Goal: Task Accomplishment & Management: Complete application form

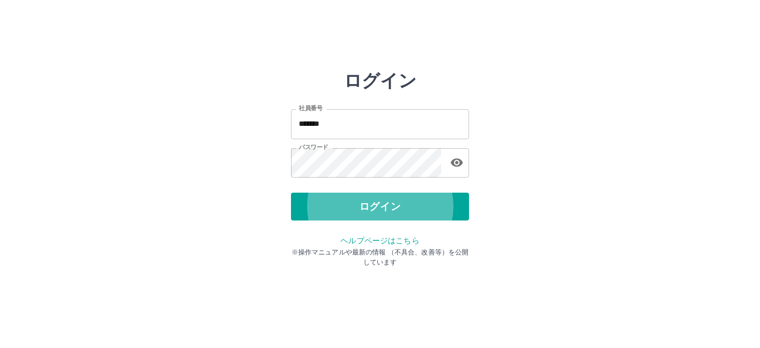
click at [291, 193] on button "ログイン" at bounding box center [380, 207] width 178 height 28
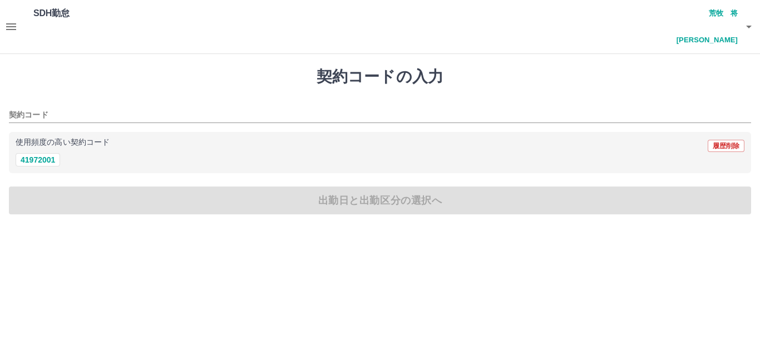
click at [9, 20] on icon "button" at bounding box center [10, 26] width 13 height 13
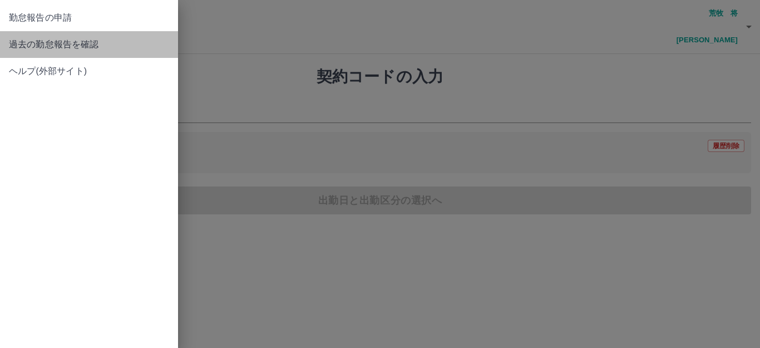
click at [37, 40] on span "過去の勤怠報告を確認" at bounding box center [89, 44] width 160 height 13
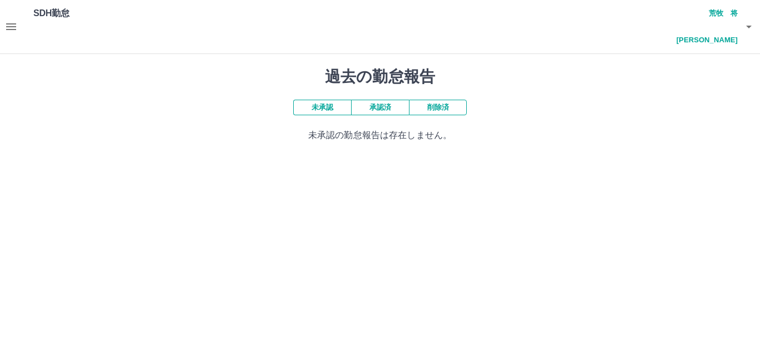
click at [369, 100] on button "承認済" at bounding box center [380, 108] width 58 height 16
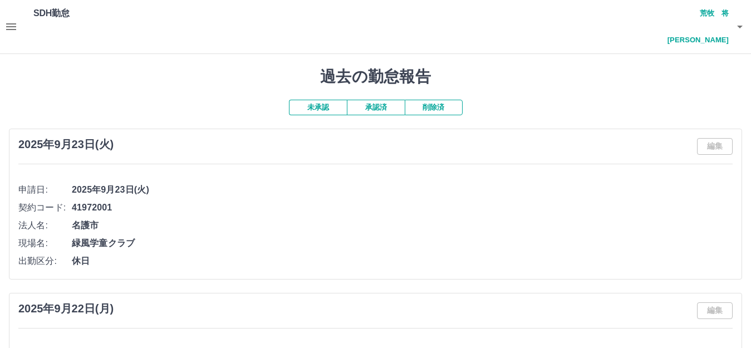
click at [740, 20] on icon "button" at bounding box center [739, 26] width 13 height 13
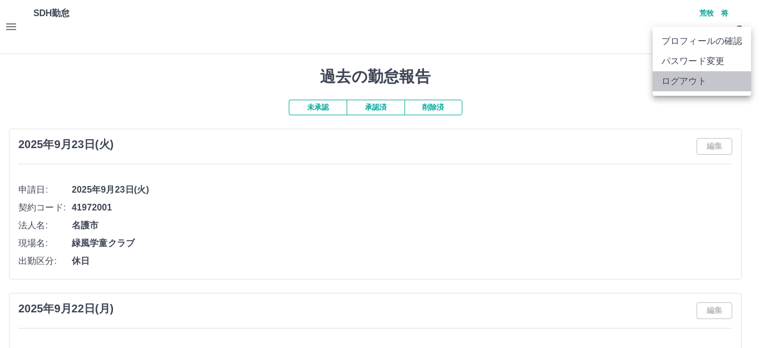
click at [713, 78] on li "ログアウト" at bounding box center [702, 81] width 99 height 20
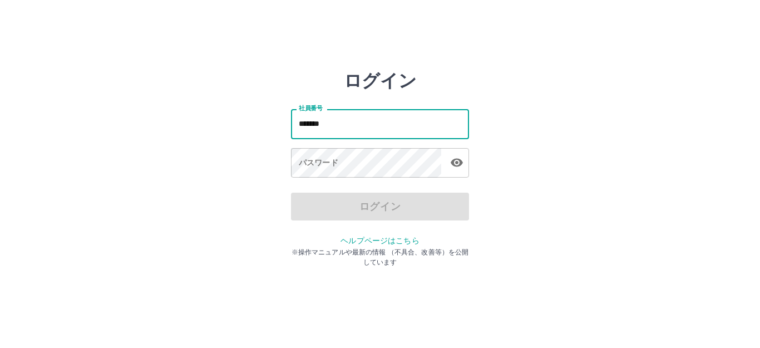
type input "*******"
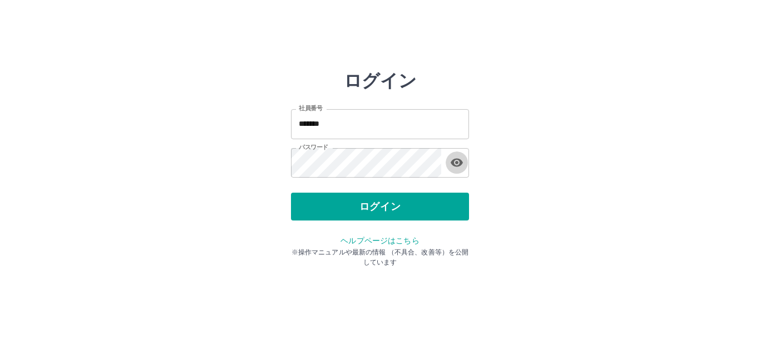
click at [291, 193] on button "ログイン" at bounding box center [380, 207] width 178 height 28
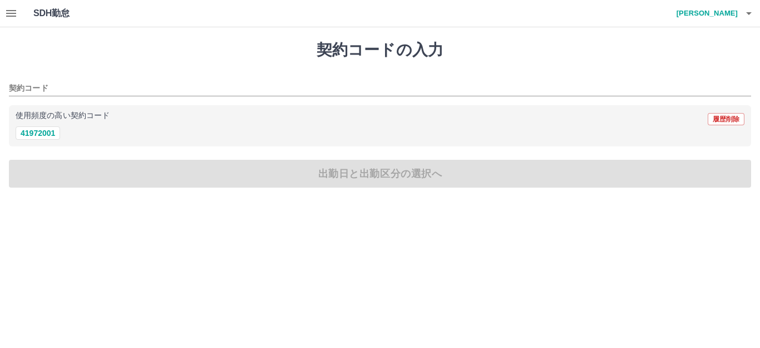
click at [4, 18] on button "button" at bounding box center [11, 13] width 22 height 27
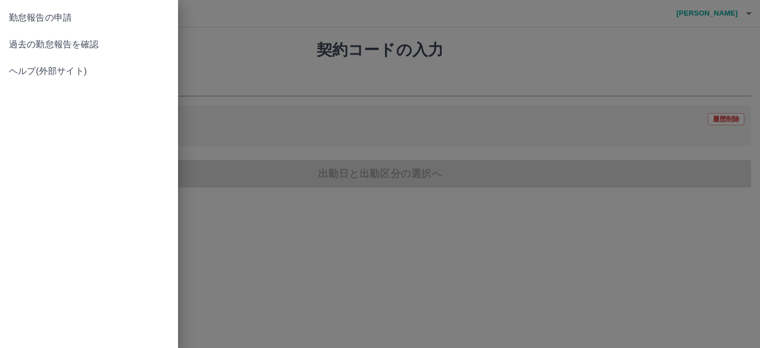
click at [56, 48] on span "過去の勤怠報告を確認" at bounding box center [89, 44] width 160 height 13
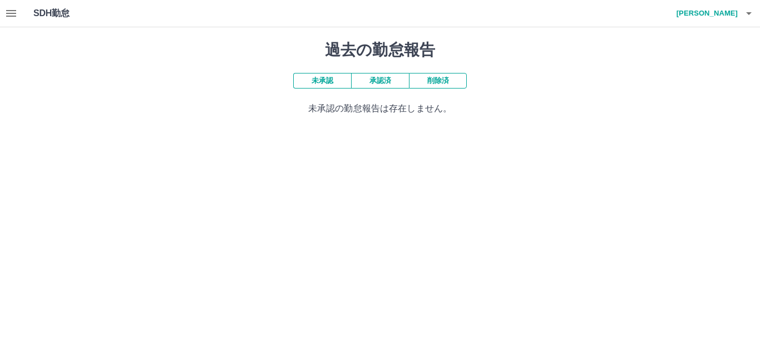
click at [385, 85] on button "承認済" at bounding box center [380, 81] width 58 height 16
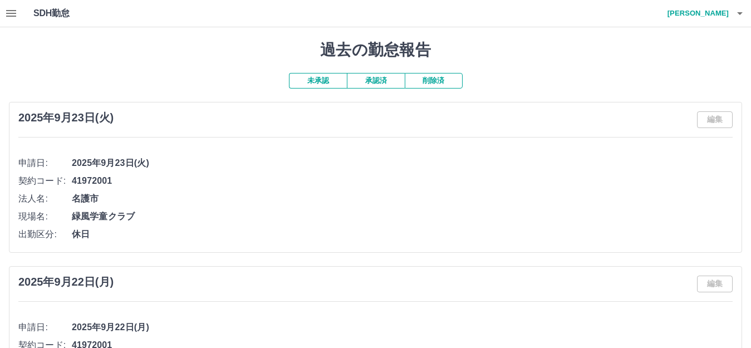
click at [19, 17] on button "button" at bounding box center [11, 13] width 22 height 27
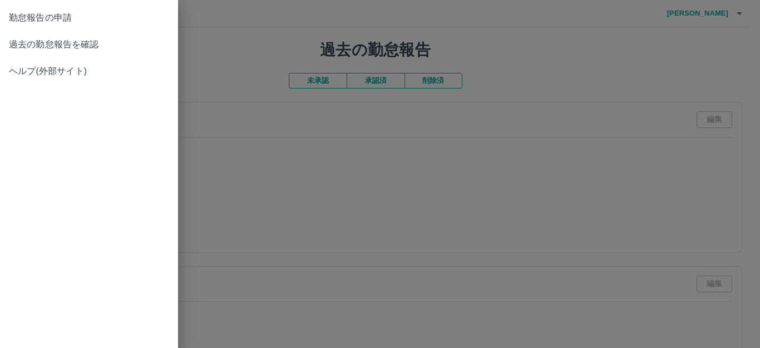
click at [60, 16] on span "勤怠報告の申請" at bounding box center [89, 17] width 160 height 13
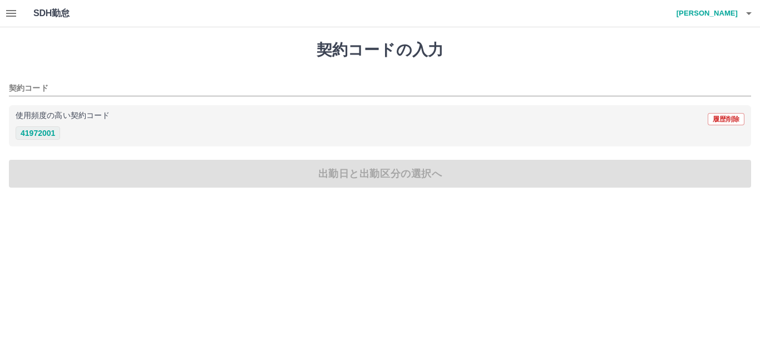
click at [26, 137] on button "41972001" at bounding box center [38, 132] width 45 height 13
type input "********"
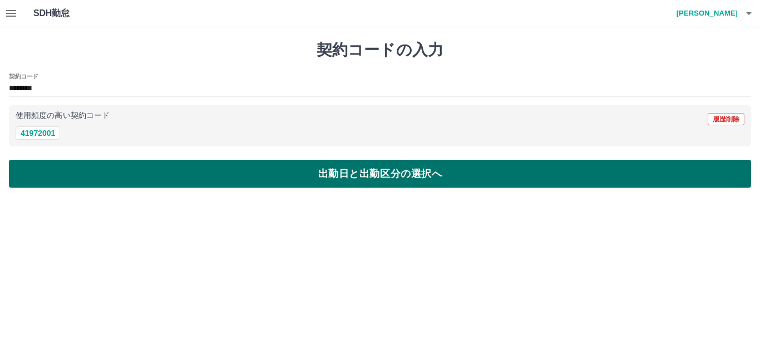
click at [88, 171] on button "出勤日と出勤区分の選択へ" at bounding box center [380, 174] width 743 height 28
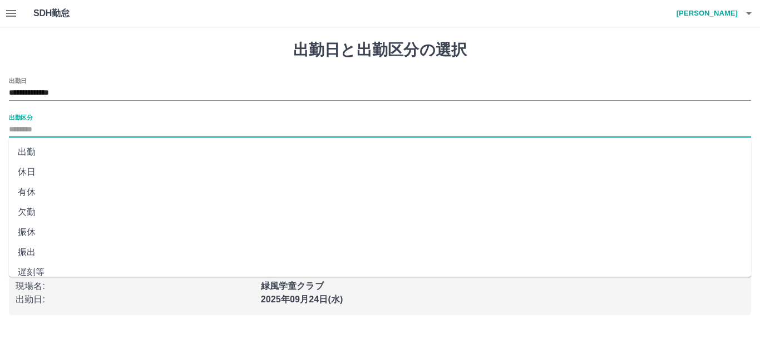
click at [92, 129] on input "出勤区分" at bounding box center [380, 130] width 743 height 14
click at [109, 173] on li "休日" at bounding box center [380, 172] width 743 height 20
type input "**"
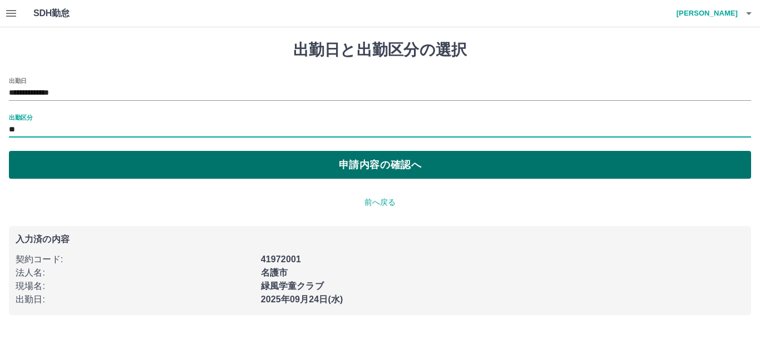
click at [109, 174] on button "申請内容の確認へ" at bounding box center [380, 165] width 743 height 28
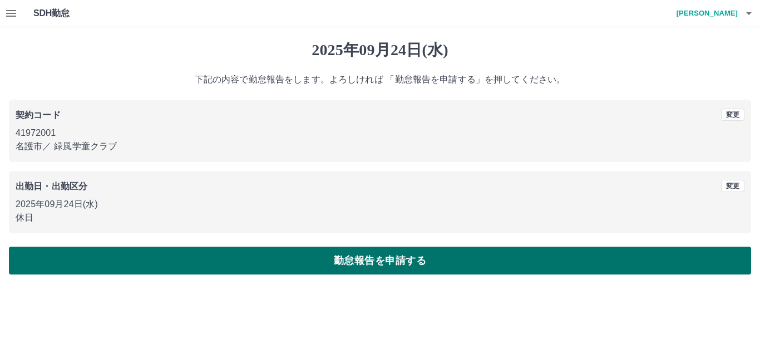
click at [115, 261] on button "勤怠報告を申請する" at bounding box center [380, 261] width 743 height 28
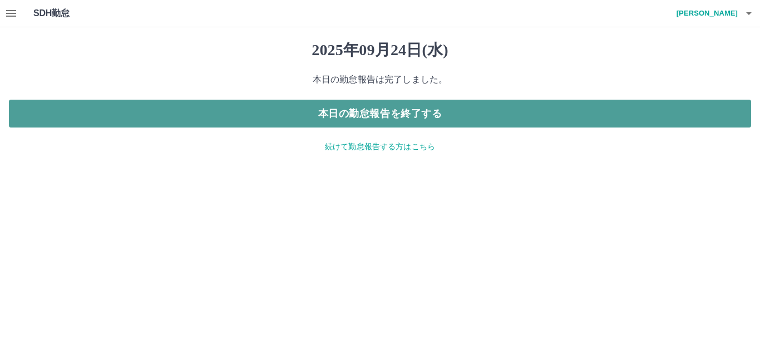
click at [370, 126] on button "本日の勤怠報告を終了する" at bounding box center [380, 114] width 743 height 28
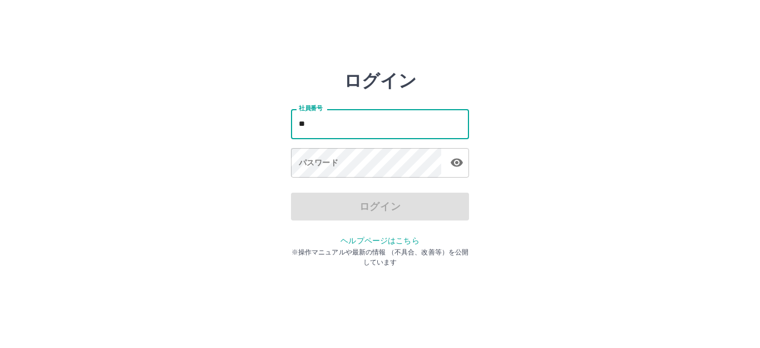
type input "*"
type input "*******"
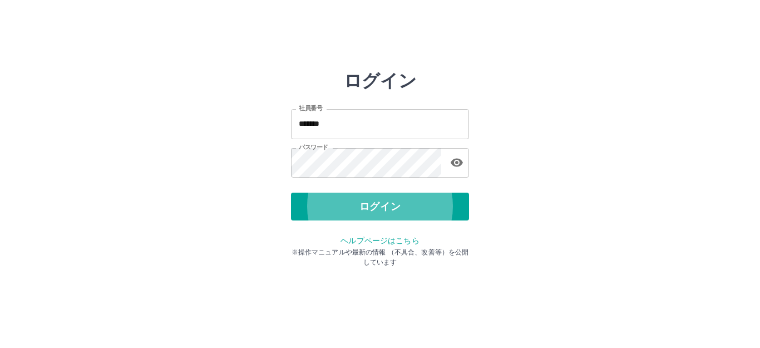
click at [291, 193] on button "ログイン" at bounding box center [380, 207] width 178 height 28
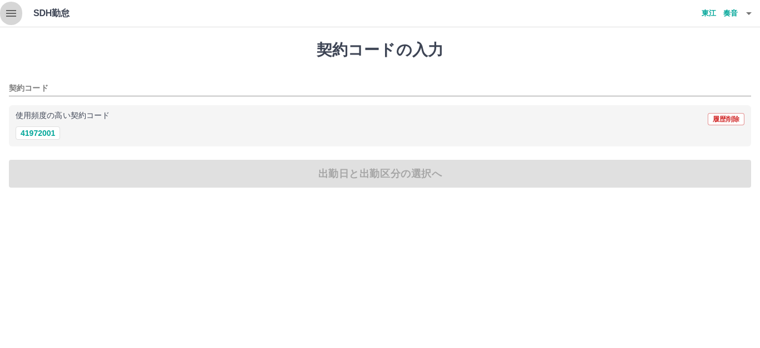
click at [7, 15] on icon "button" at bounding box center [10, 13] width 13 height 13
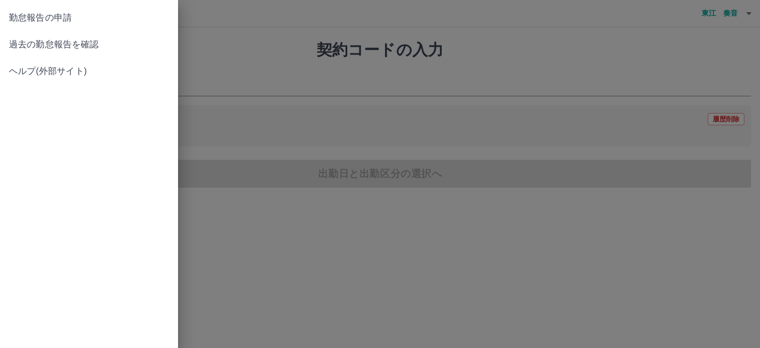
click at [18, 42] on span "過去の勤怠報告を確認" at bounding box center [89, 44] width 160 height 13
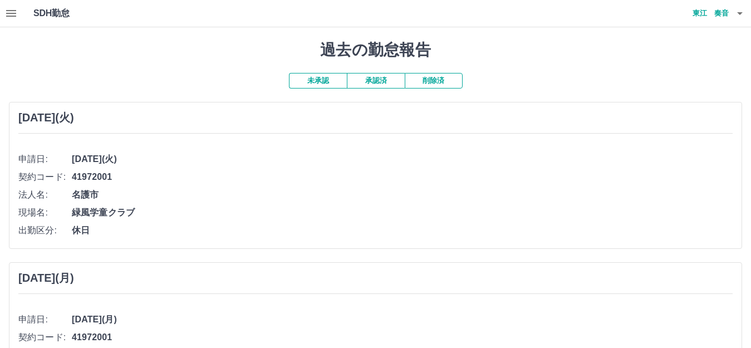
click at [374, 83] on button "承認済" at bounding box center [376, 81] width 58 height 16
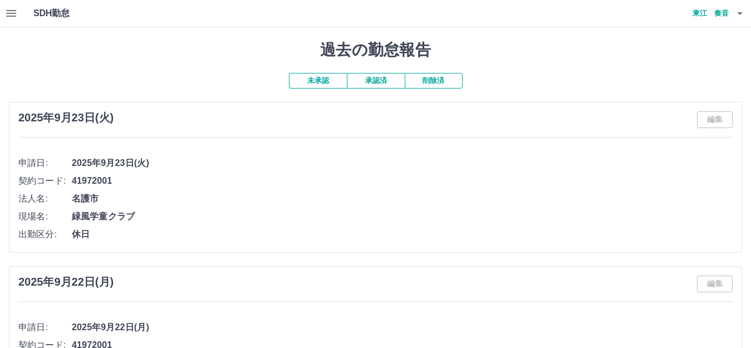
click at [330, 85] on button "未承認" at bounding box center [318, 81] width 58 height 16
click at [386, 81] on button "承認済" at bounding box center [376, 81] width 58 height 16
click at [14, 8] on icon "button" at bounding box center [10, 13] width 13 height 13
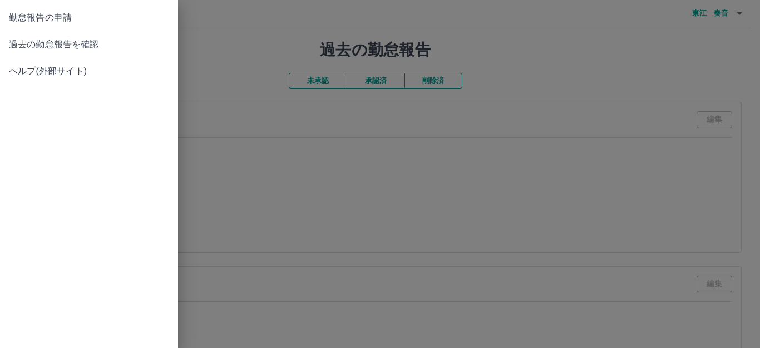
click at [23, 16] on span "勤怠報告の申請" at bounding box center [89, 17] width 160 height 13
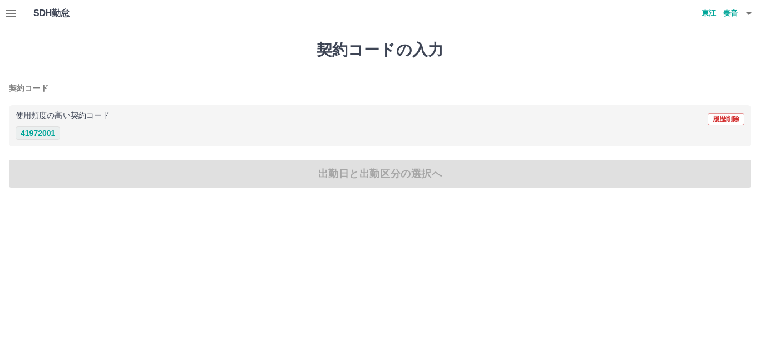
click at [50, 131] on button "41972001" at bounding box center [38, 132] width 45 height 13
type input "********"
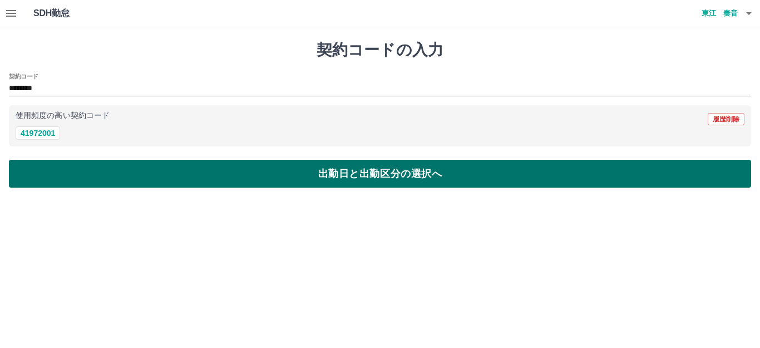
click at [83, 171] on button "出勤日と出勤区分の選択へ" at bounding box center [380, 174] width 743 height 28
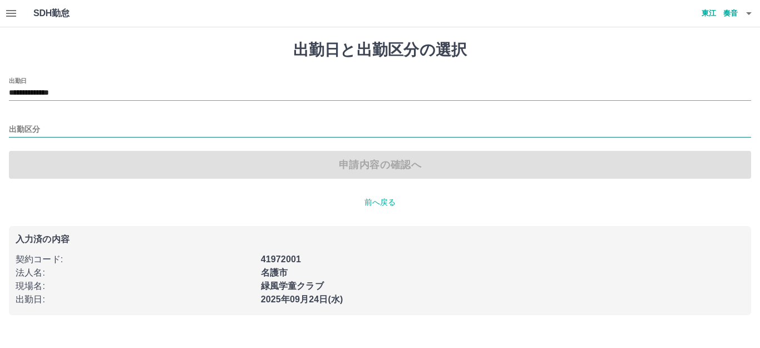
click at [123, 123] on input "出勤区分" at bounding box center [380, 130] width 743 height 14
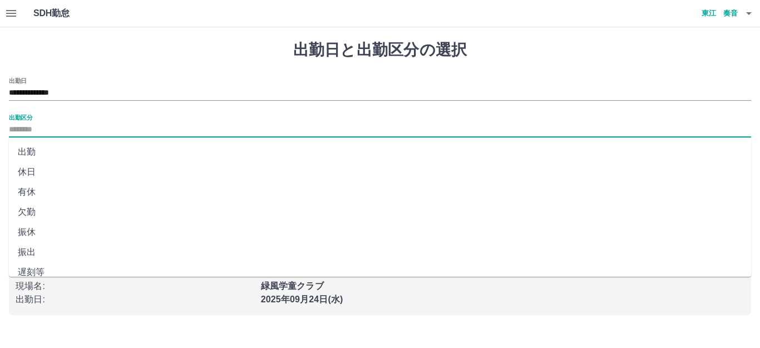
click at [119, 169] on li "休日" at bounding box center [380, 172] width 743 height 20
type input "**"
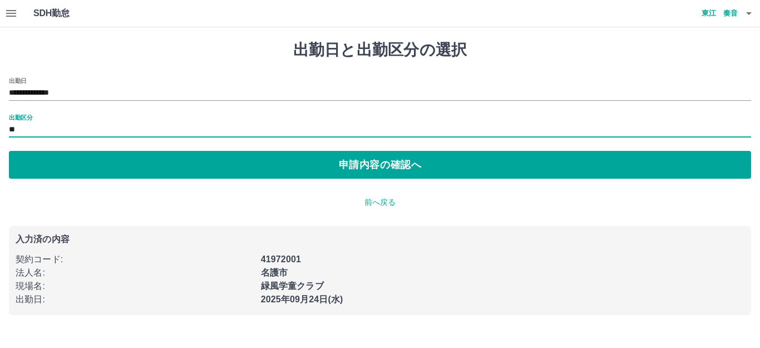
click at [119, 169] on button "申請内容の確認へ" at bounding box center [380, 165] width 743 height 28
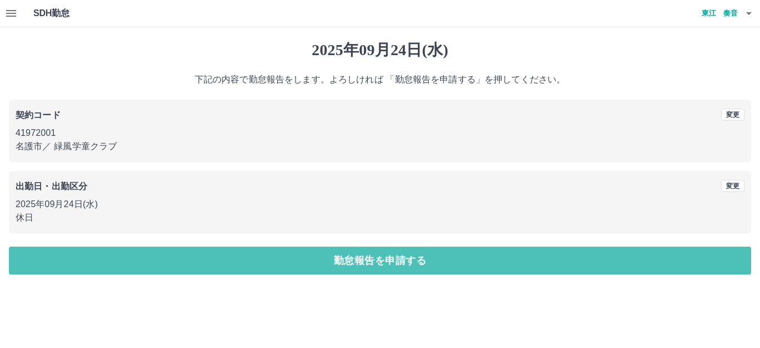
click at [159, 258] on button "勤怠報告を申請する" at bounding box center [380, 261] width 743 height 28
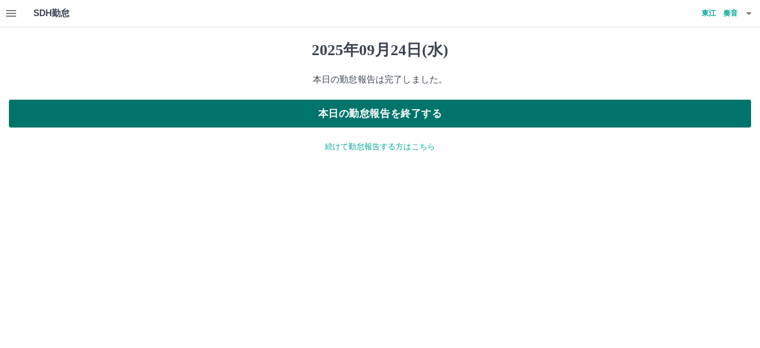
click at [353, 116] on button "本日の勤怠報告を終了する" at bounding box center [380, 114] width 743 height 28
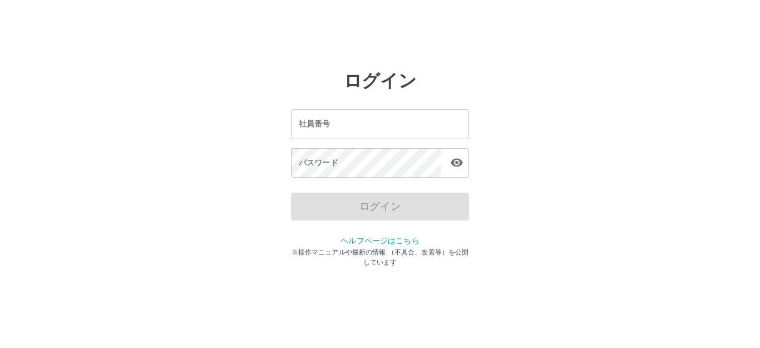
click at [323, 119] on input "社員番号" at bounding box center [380, 124] width 178 height 30
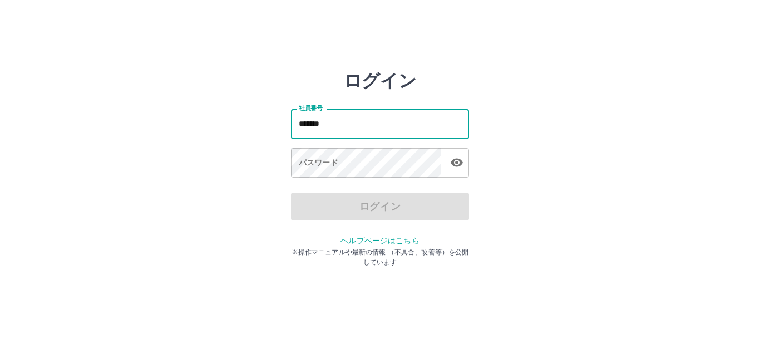
type input "*******"
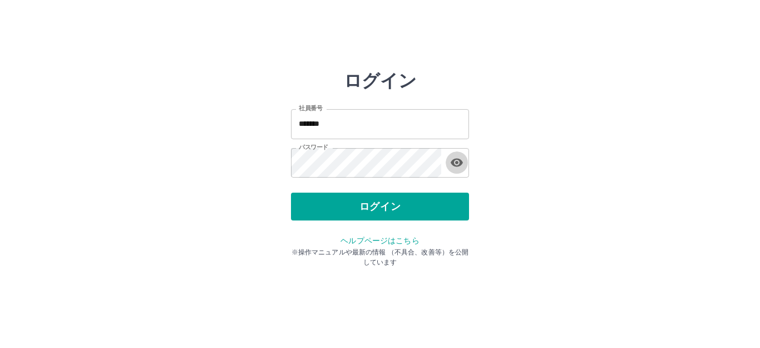
click at [291, 193] on button "ログイン" at bounding box center [380, 207] width 178 height 28
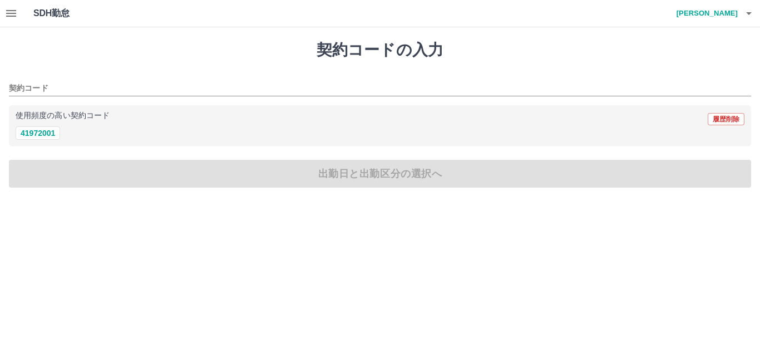
click at [14, 14] on icon "button" at bounding box center [10, 13] width 13 height 13
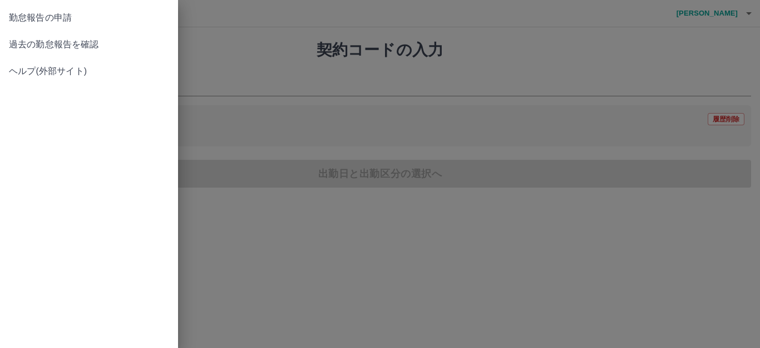
click at [38, 48] on span "過去の勤怠報告を確認" at bounding box center [89, 44] width 160 height 13
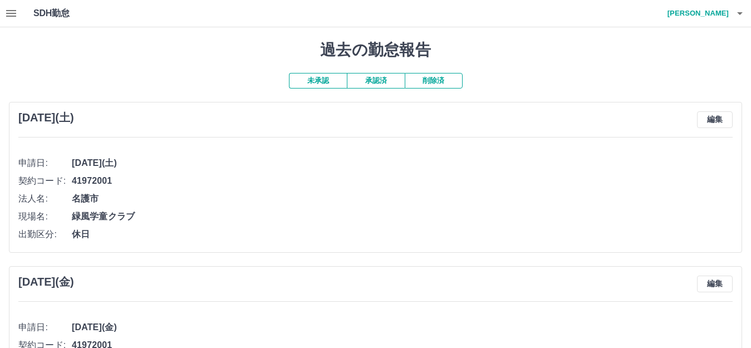
click at [391, 86] on button "承認済" at bounding box center [376, 81] width 58 height 16
click at [3, 13] on button "button" at bounding box center [11, 13] width 22 height 27
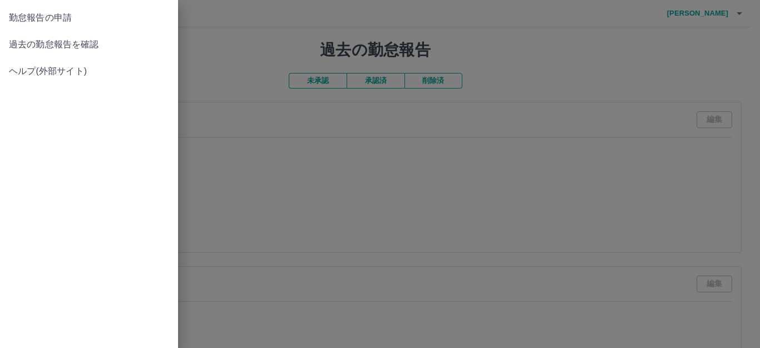
click at [45, 17] on span "勤怠報告の申請" at bounding box center [89, 17] width 160 height 13
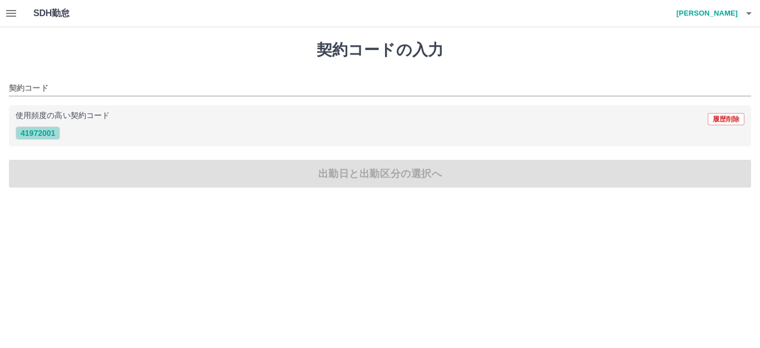
drag, startPoint x: 50, startPoint y: 131, endPoint x: 58, endPoint y: 132, distance: 7.9
click at [50, 130] on button "41972001" at bounding box center [38, 132] width 45 height 13
type input "********"
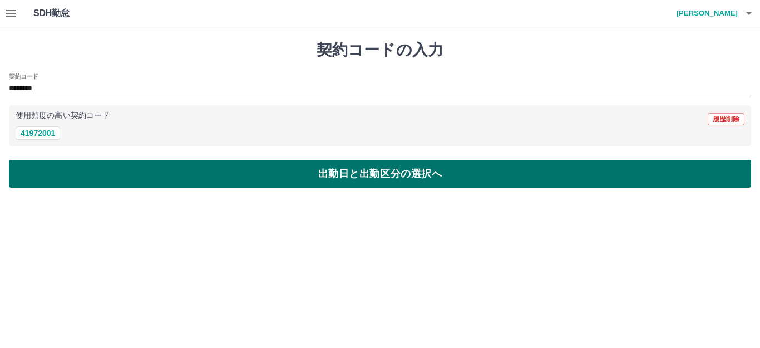
click at [95, 169] on button "出勤日と出勤区分の選択へ" at bounding box center [380, 174] width 743 height 28
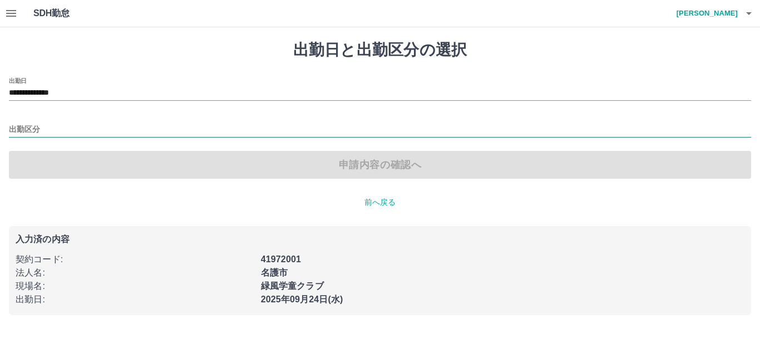
click at [114, 137] on div at bounding box center [380, 130] width 743 height 14
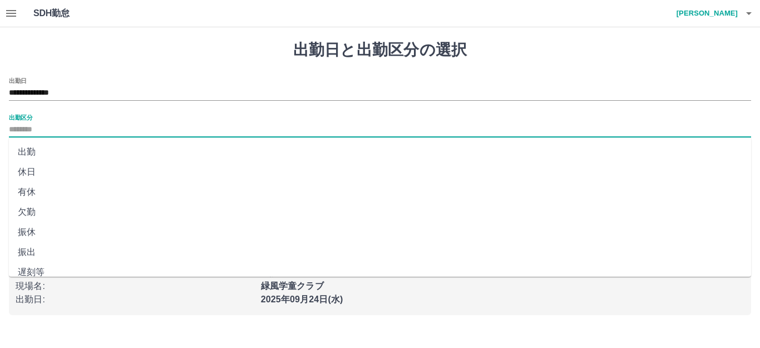
click at [116, 168] on li "休日" at bounding box center [380, 172] width 743 height 20
type input "**"
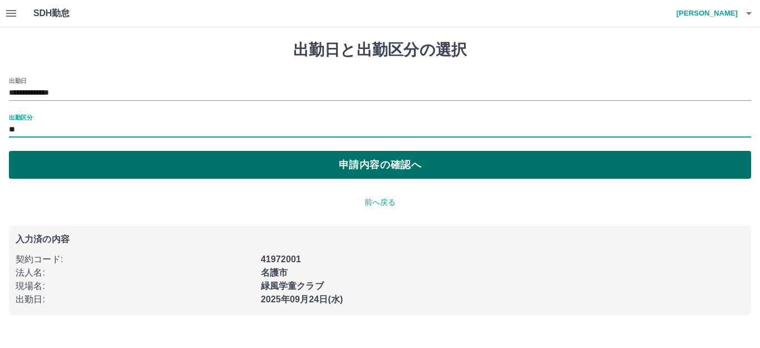
click at [122, 170] on button "申請内容の確認へ" at bounding box center [380, 165] width 743 height 28
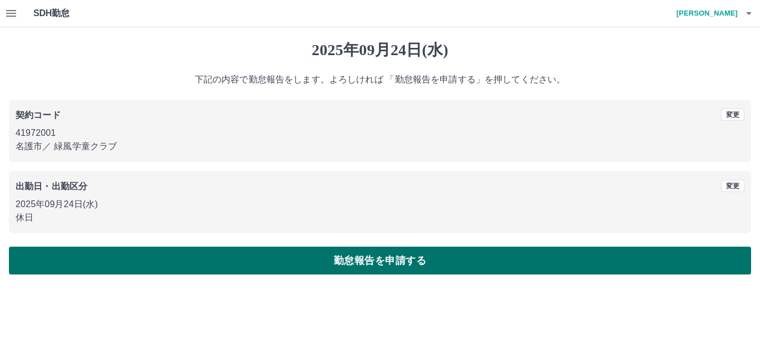
click at [578, 267] on button "勤怠報告を申請する" at bounding box center [380, 261] width 743 height 28
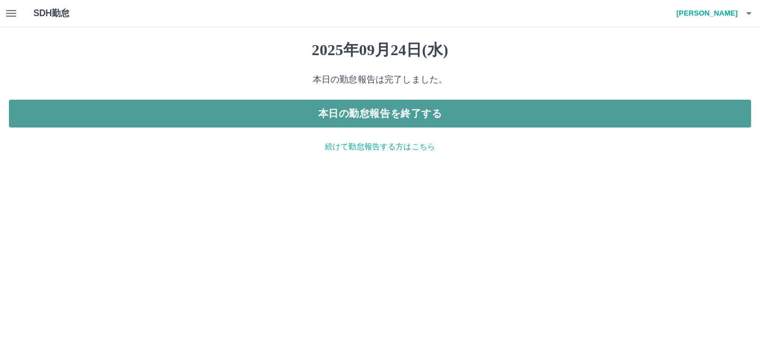
click at [361, 118] on button "本日の勤怠報告を終了する" at bounding box center [380, 114] width 743 height 28
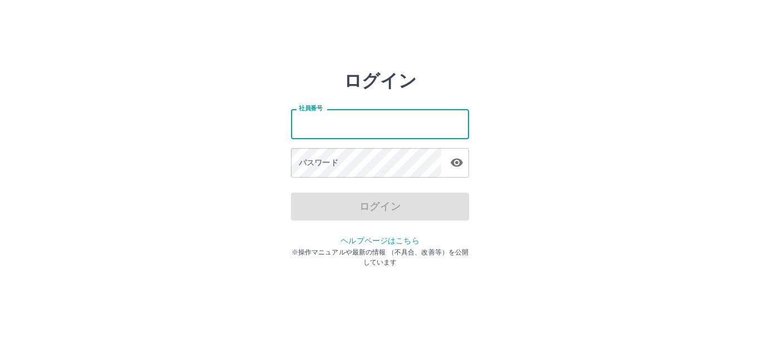
click at [345, 127] on input "社員番号" at bounding box center [380, 124] width 178 height 30
type input "*******"
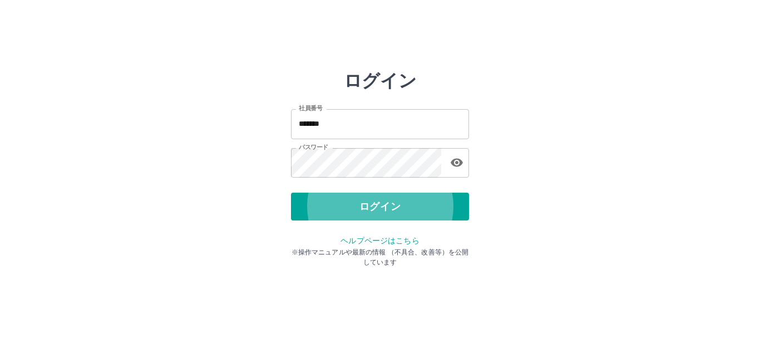
click at [291, 193] on button "ログイン" at bounding box center [380, 207] width 178 height 28
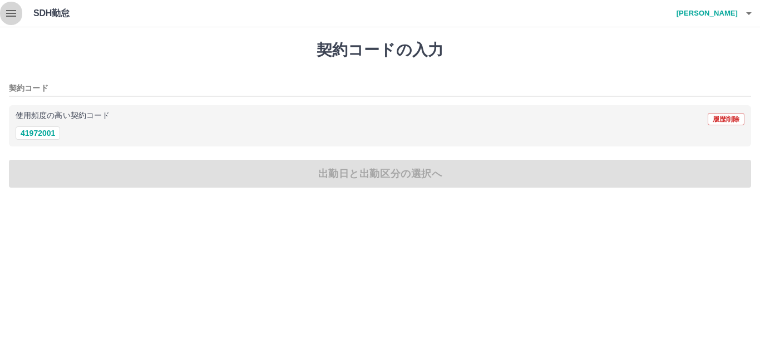
click at [14, 18] on icon "button" at bounding box center [10, 13] width 13 height 13
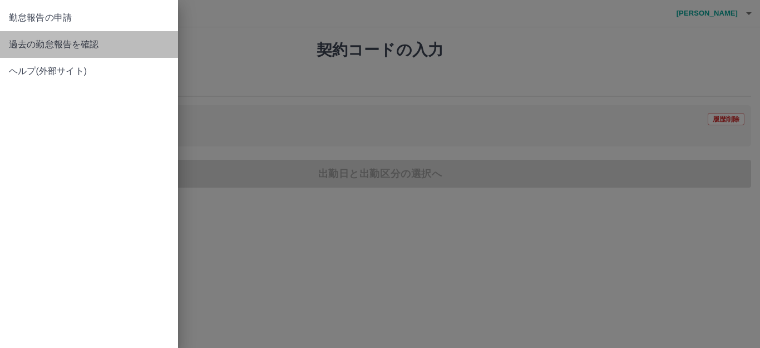
click at [33, 38] on span "過去の勤怠報告を確認" at bounding box center [89, 44] width 160 height 13
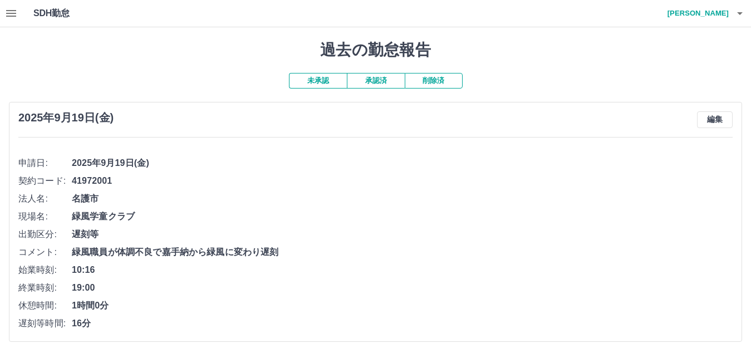
click at [351, 81] on button "承認済" at bounding box center [376, 81] width 58 height 16
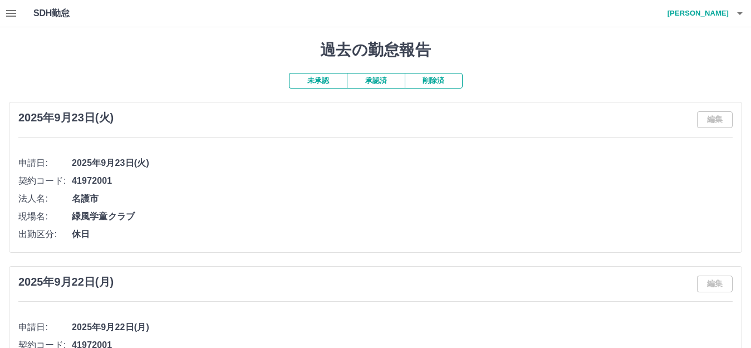
click at [311, 80] on button "未承認" at bounding box center [318, 81] width 58 height 16
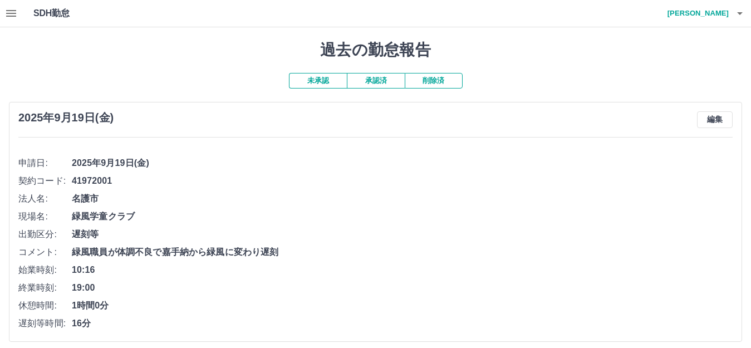
click at [736, 12] on icon "button" at bounding box center [739, 13] width 13 height 13
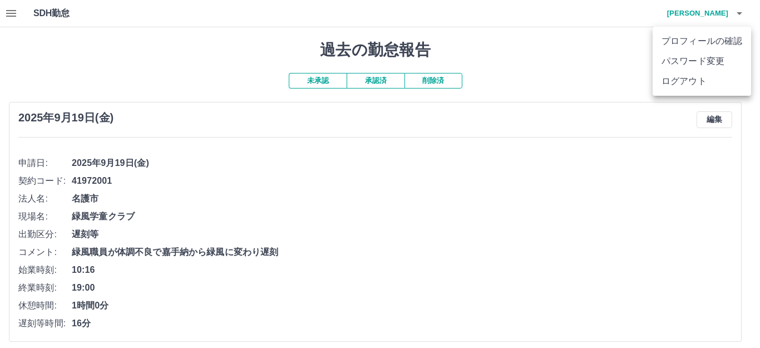
click at [716, 75] on li "ログアウト" at bounding box center [702, 81] width 99 height 20
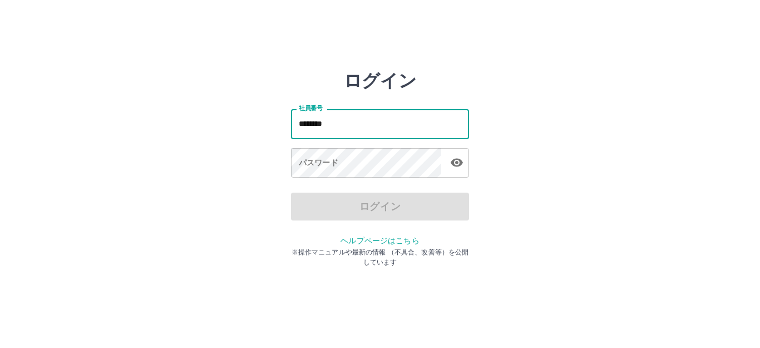
type input "********"
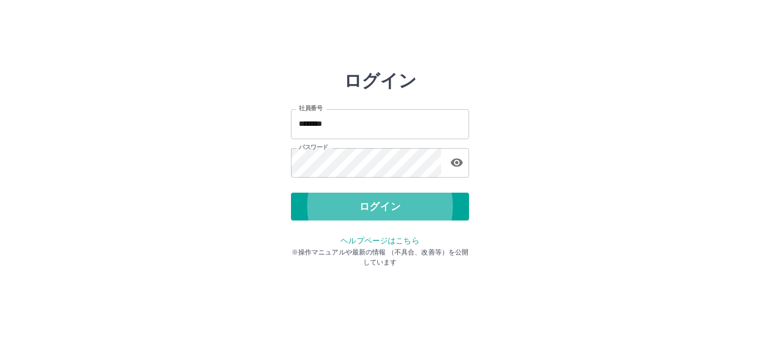
click at [291, 193] on button "ログイン" at bounding box center [380, 207] width 178 height 28
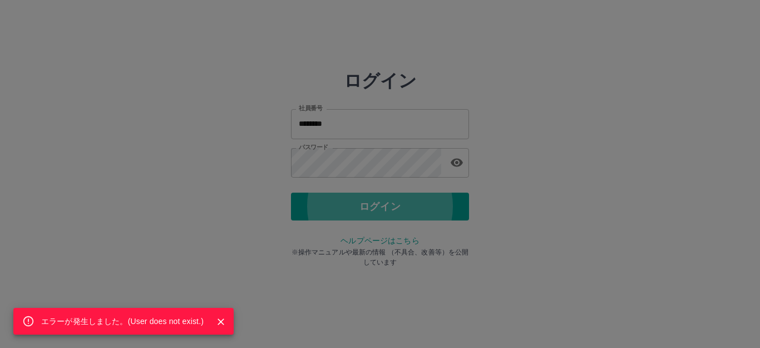
click at [222, 323] on icon "Close" at bounding box center [221, 321] width 7 height 7
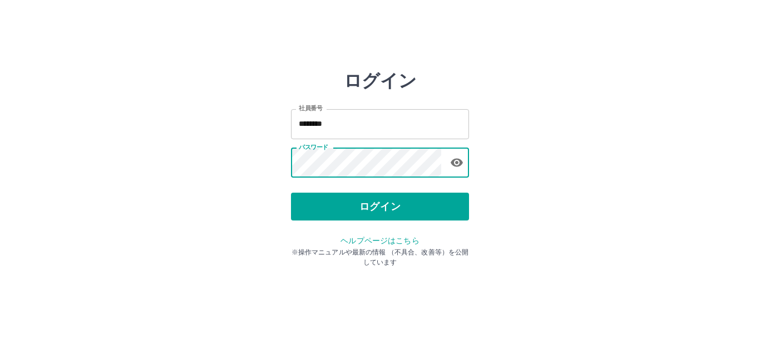
click at [455, 164] on icon "button" at bounding box center [456, 162] width 13 height 13
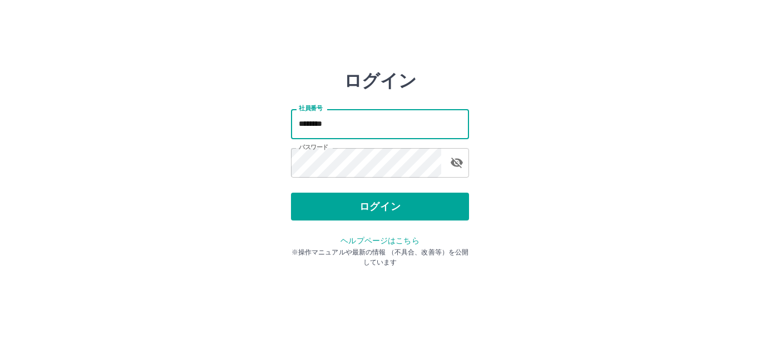
click at [321, 121] on input "********" at bounding box center [380, 124] width 178 height 30
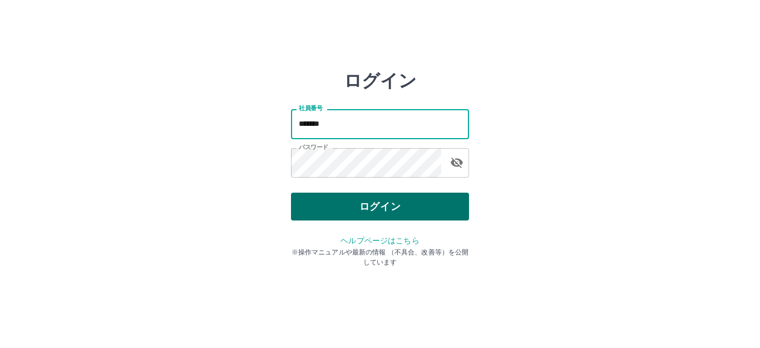
type input "*******"
click at [325, 207] on button "ログイン" at bounding box center [380, 207] width 178 height 28
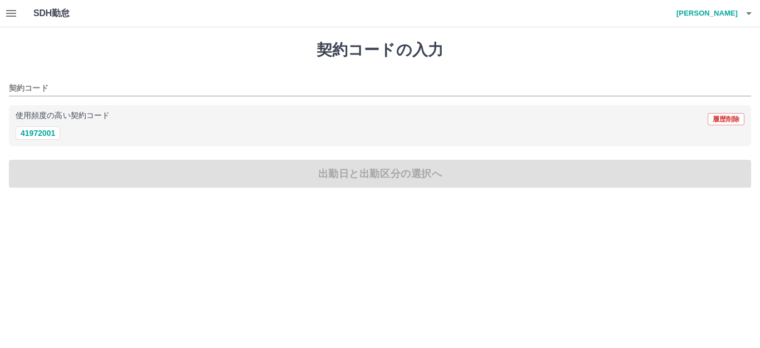
click at [16, 18] on icon "button" at bounding box center [10, 13] width 13 height 13
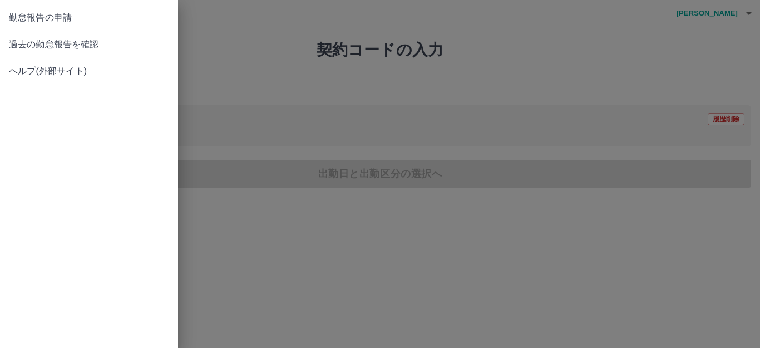
click at [43, 51] on link "過去の勤怠報告を確認" at bounding box center [89, 44] width 178 height 27
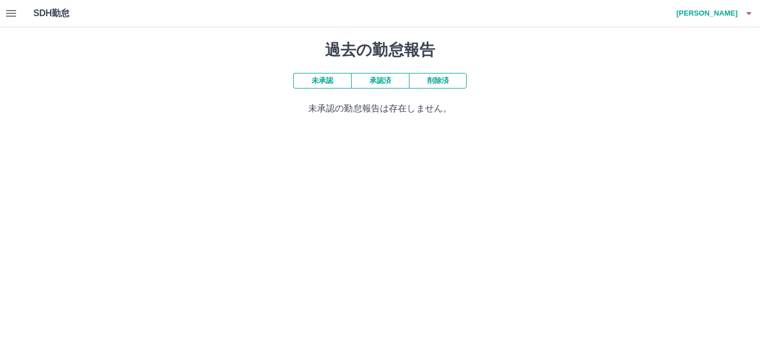
click at [358, 81] on button "承認済" at bounding box center [380, 81] width 58 height 16
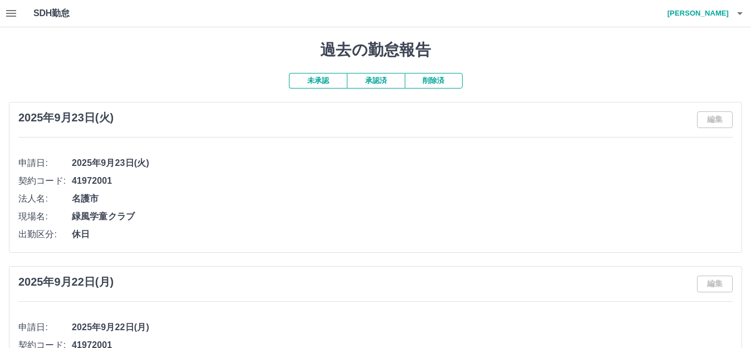
click at [9, 13] on icon "button" at bounding box center [11, 13] width 10 height 7
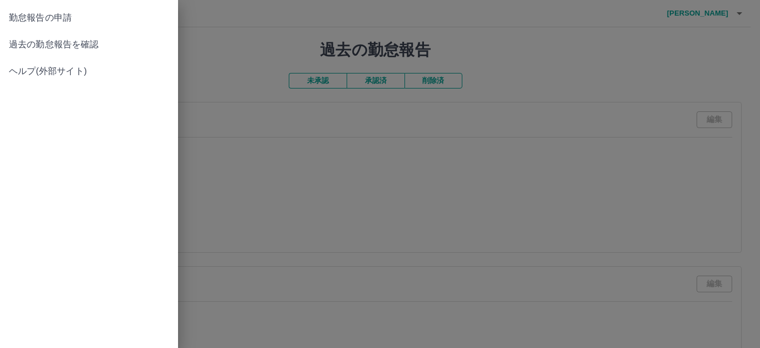
click at [519, 44] on div at bounding box center [380, 174] width 760 height 348
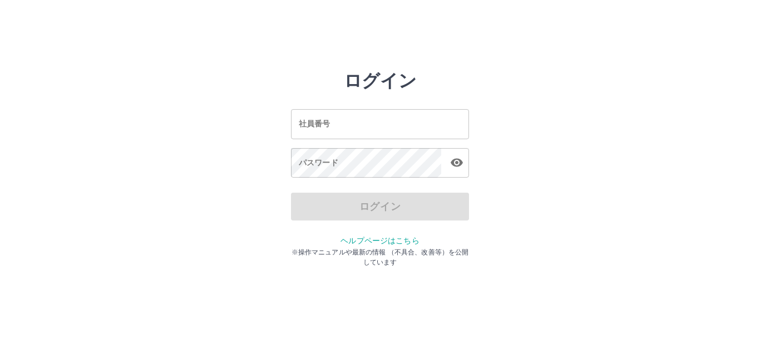
click at [320, 129] on input "社員番号" at bounding box center [380, 124] width 178 height 30
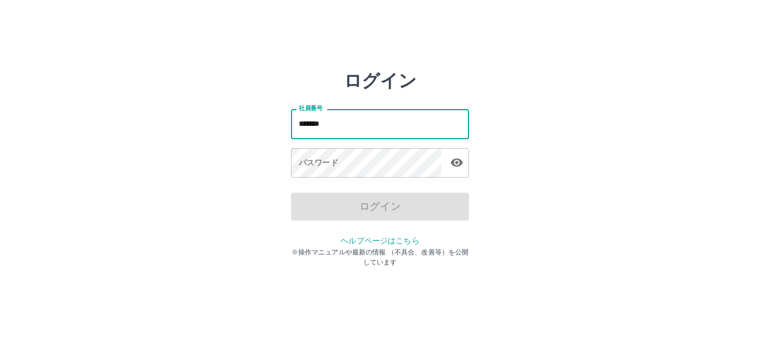
type input "*******"
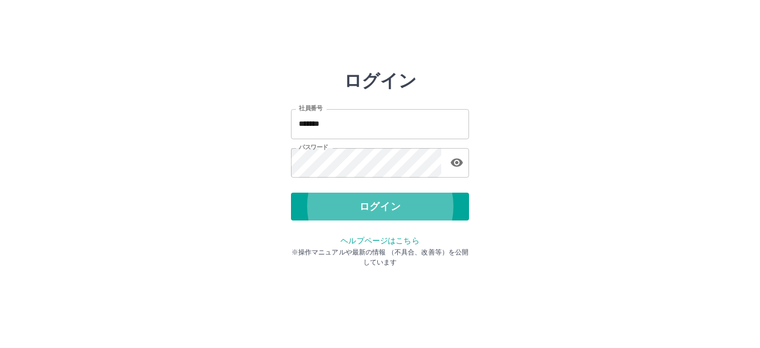
click at [291, 193] on button "ログイン" at bounding box center [380, 207] width 178 height 28
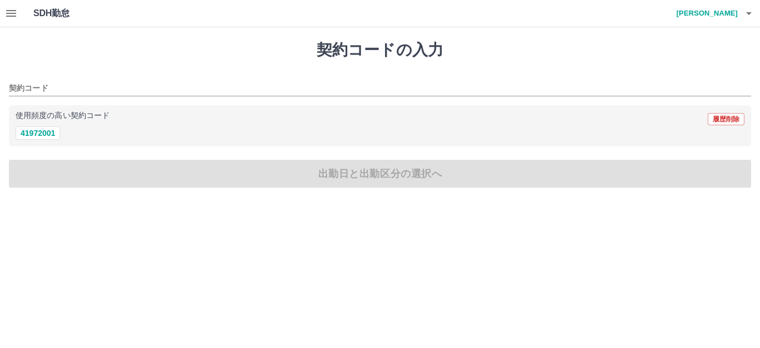
click at [16, 14] on icon "button" at bounding box center [11, 13] width 10 height 7
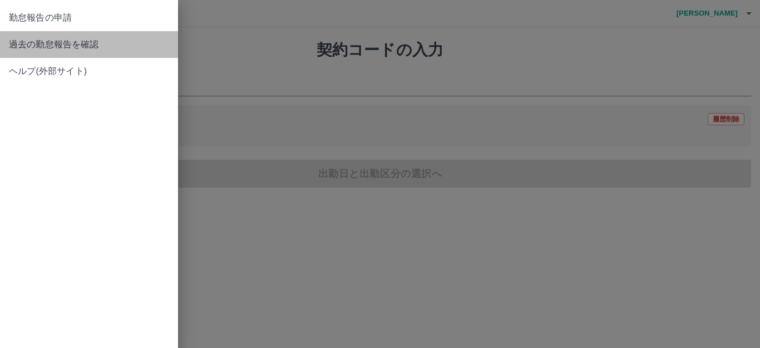
click at [42, 39] on span "過去の勤怠報告を確認" at bounding box center [89, 44] width 160 height 13
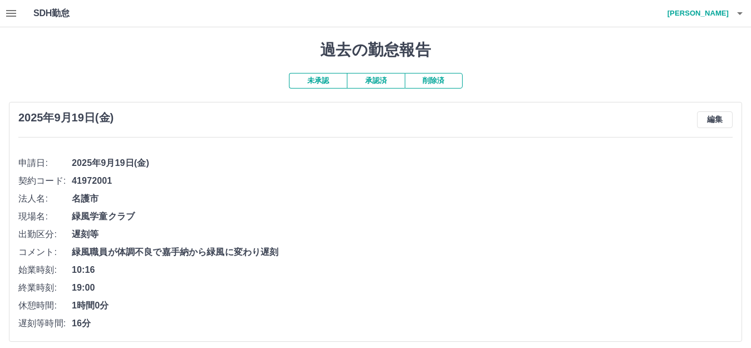
click at [370, 80] on button "承認済" at bounding box center [376, 81] width 58 height 16
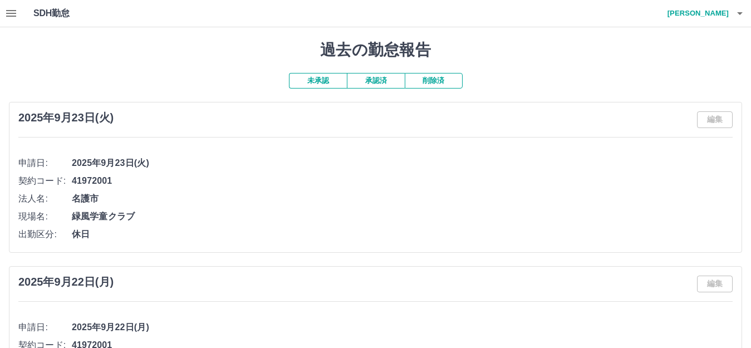
click at [322, 81] on button "未承認" at bounding box center [318, 81] width 58 height 16
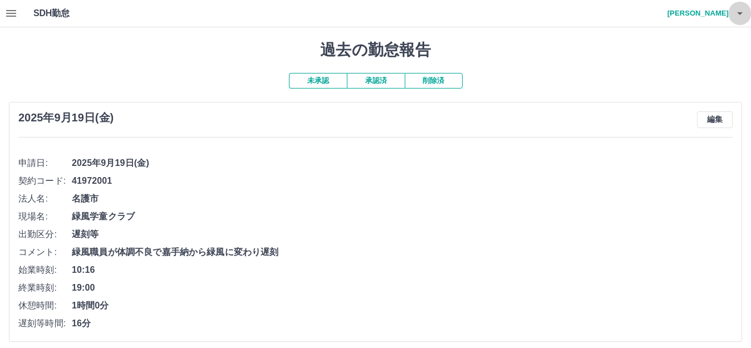
click at [734, 17] on icon "button" at bounding box center [739, 13] width 13 height 13
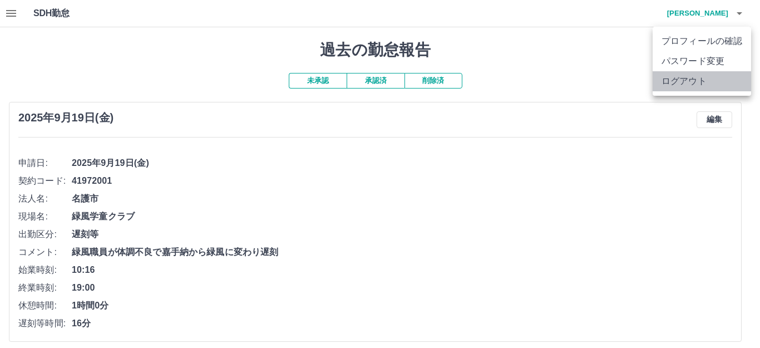
click at [724, 78] on li "ログアウト" at bounding box center [702, 81] width 99 height 20
